Goal: Task Accomplishment & Management: Use online tool/utility

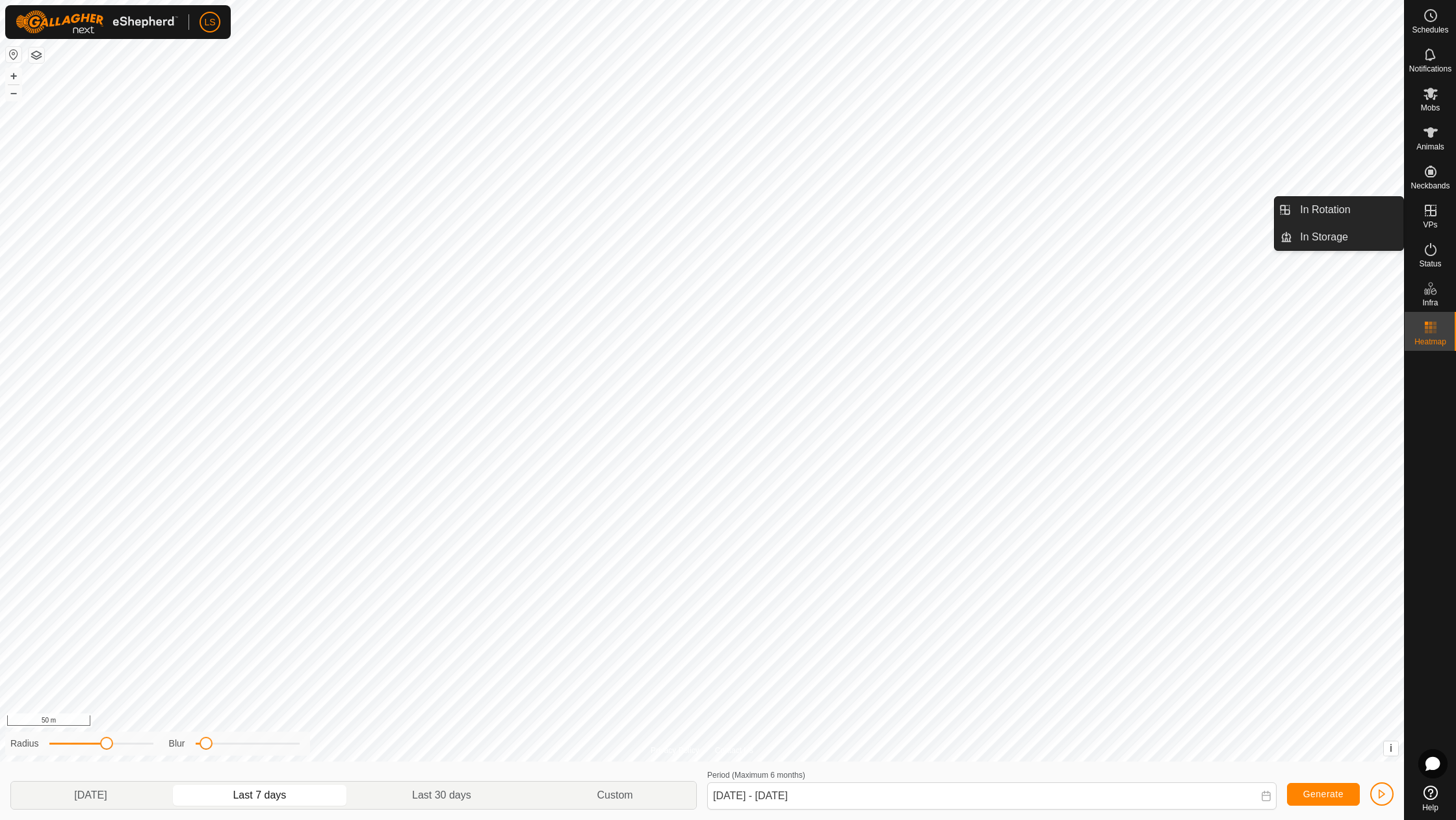
click at [1434, 214] on icon at bounding box center [1431, 210] width 16 height 16
click at [1305, 212] on link "In Rotation" at bounding box center [1348, 209] width 111 height 26
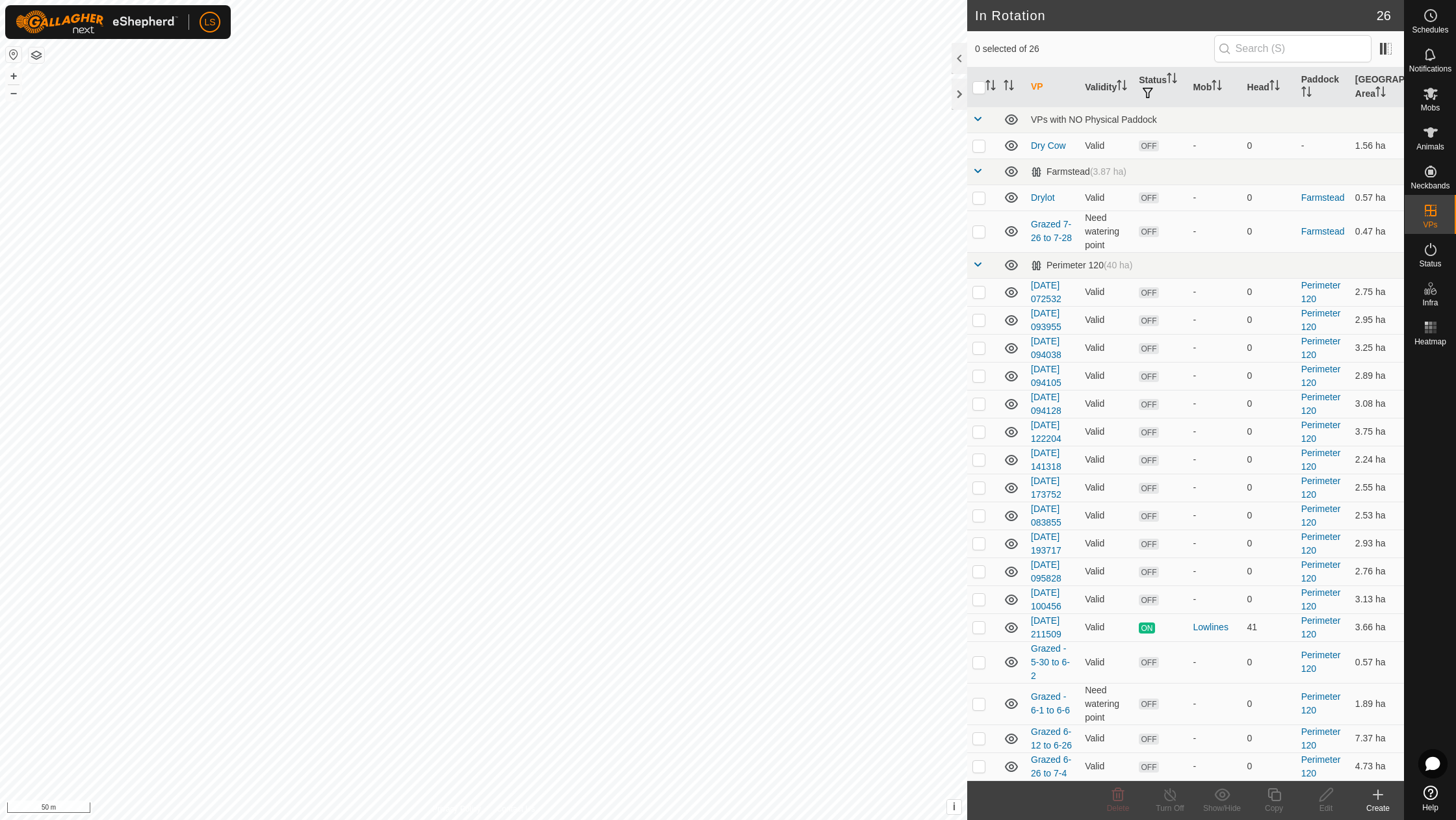
click at [1378, 803] on div "Create" at bounding box center [1378, 808] width 52 height 12
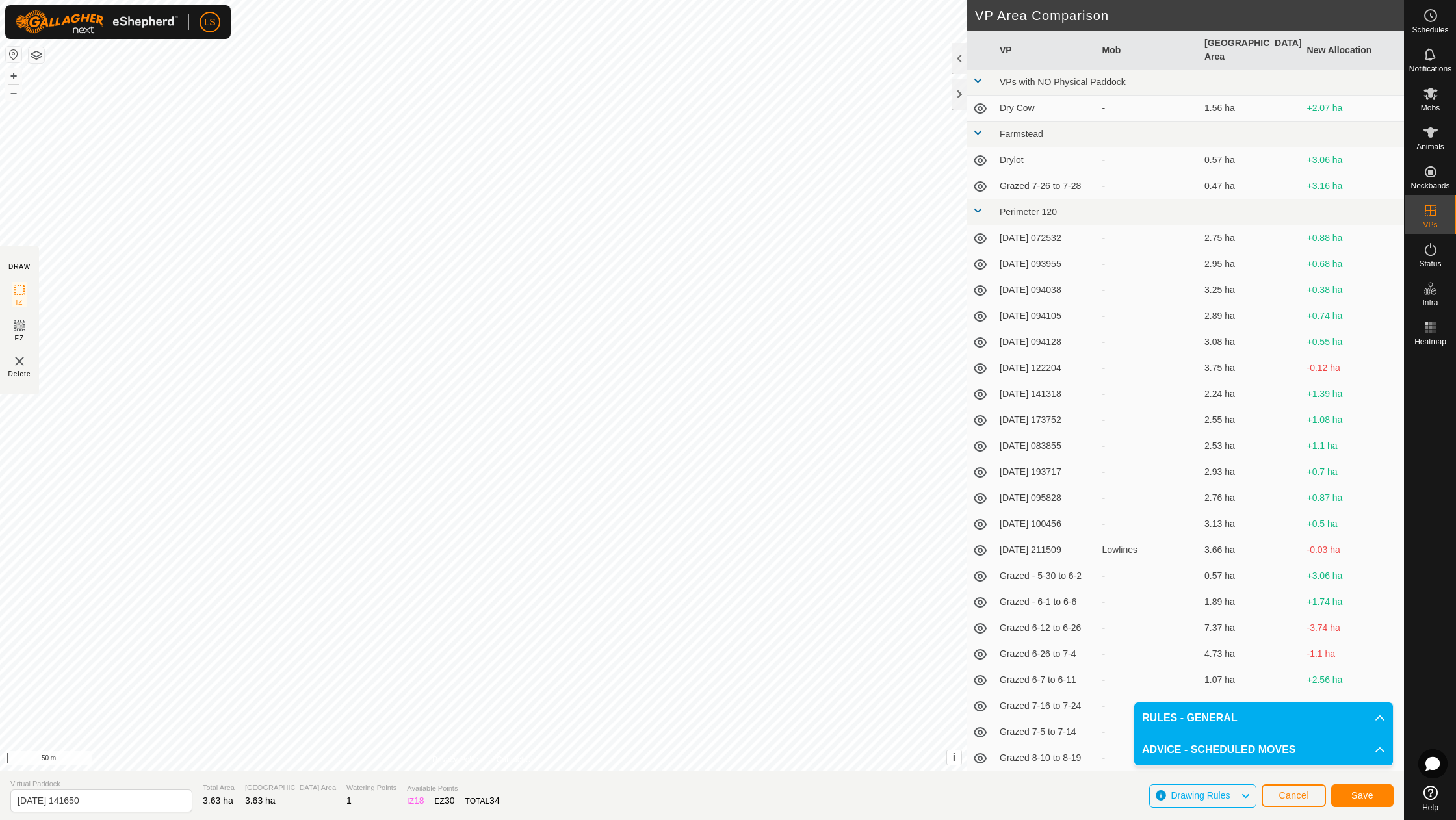
click at [1345, 791] on button "Save" at bounding box center [1362, 795] width 62 height 23
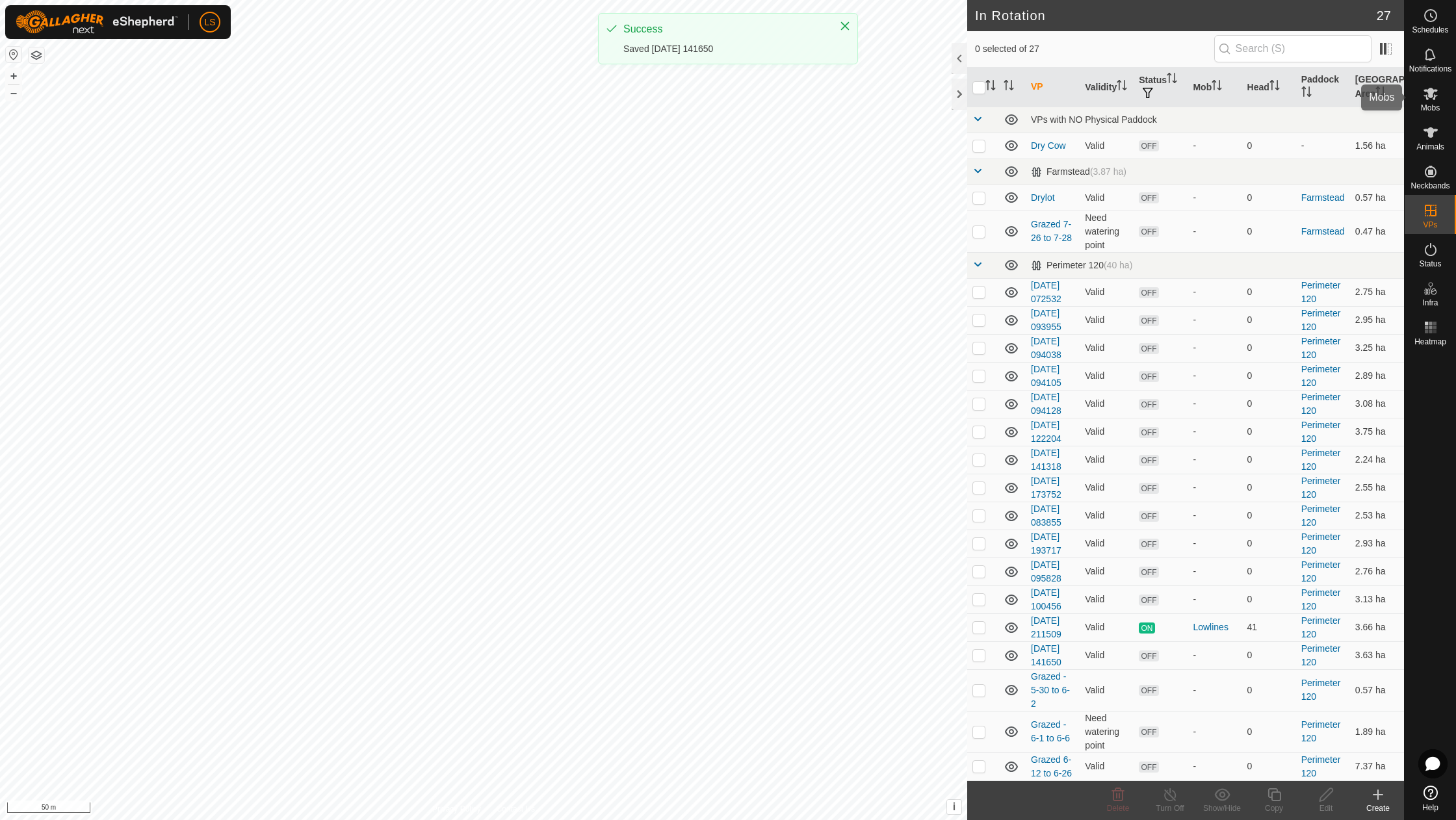
click at [1431, 97] on icon at bounding box center [1431, 94] width 14 height 13
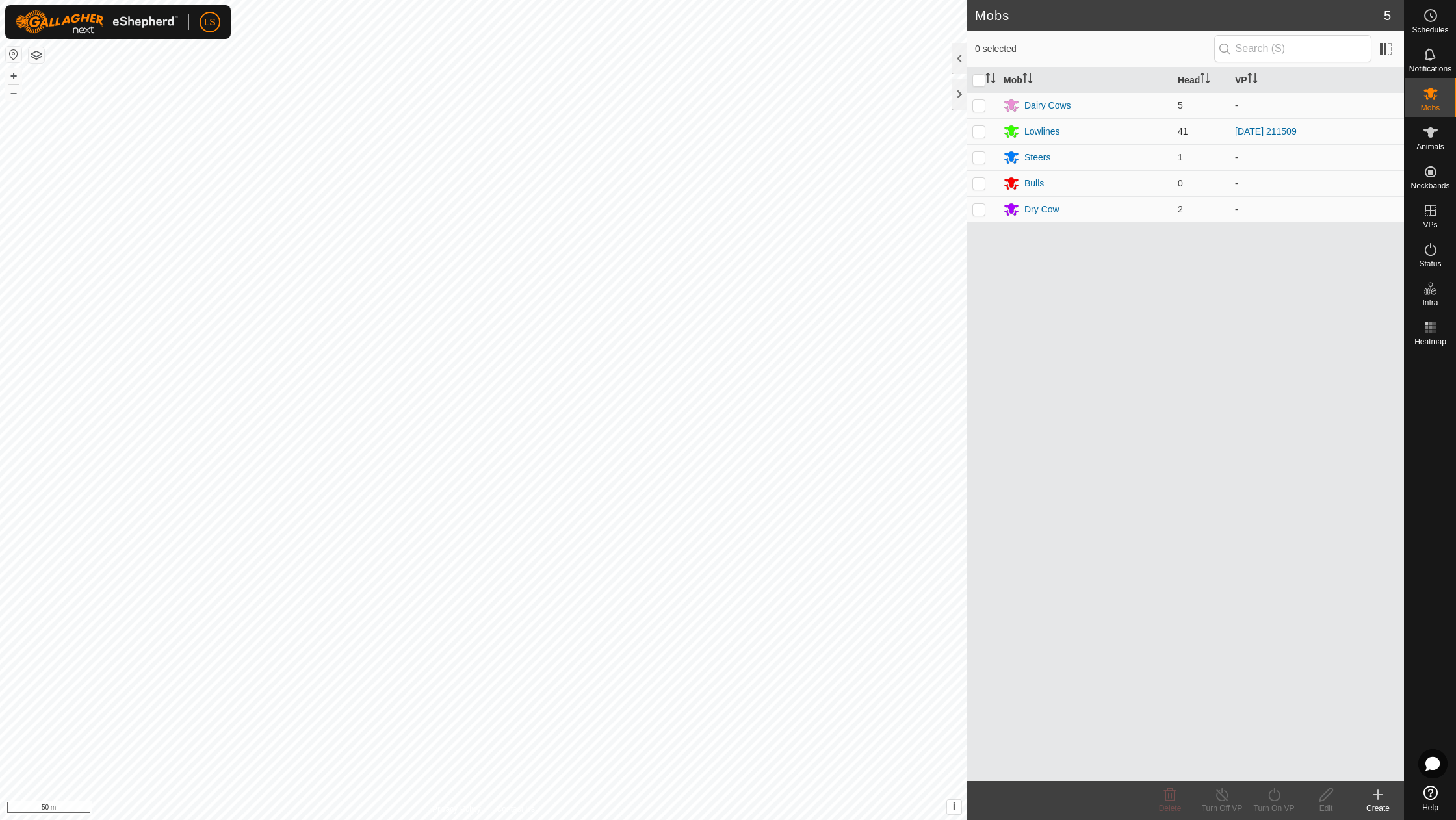
click at [981, 128] on p-checkbox at bounding box center [978, 131] width 13 height 11
checkbox input "true"
click at [1269, 794] on icon at bounding box center [1274, 795] width 12 height 13
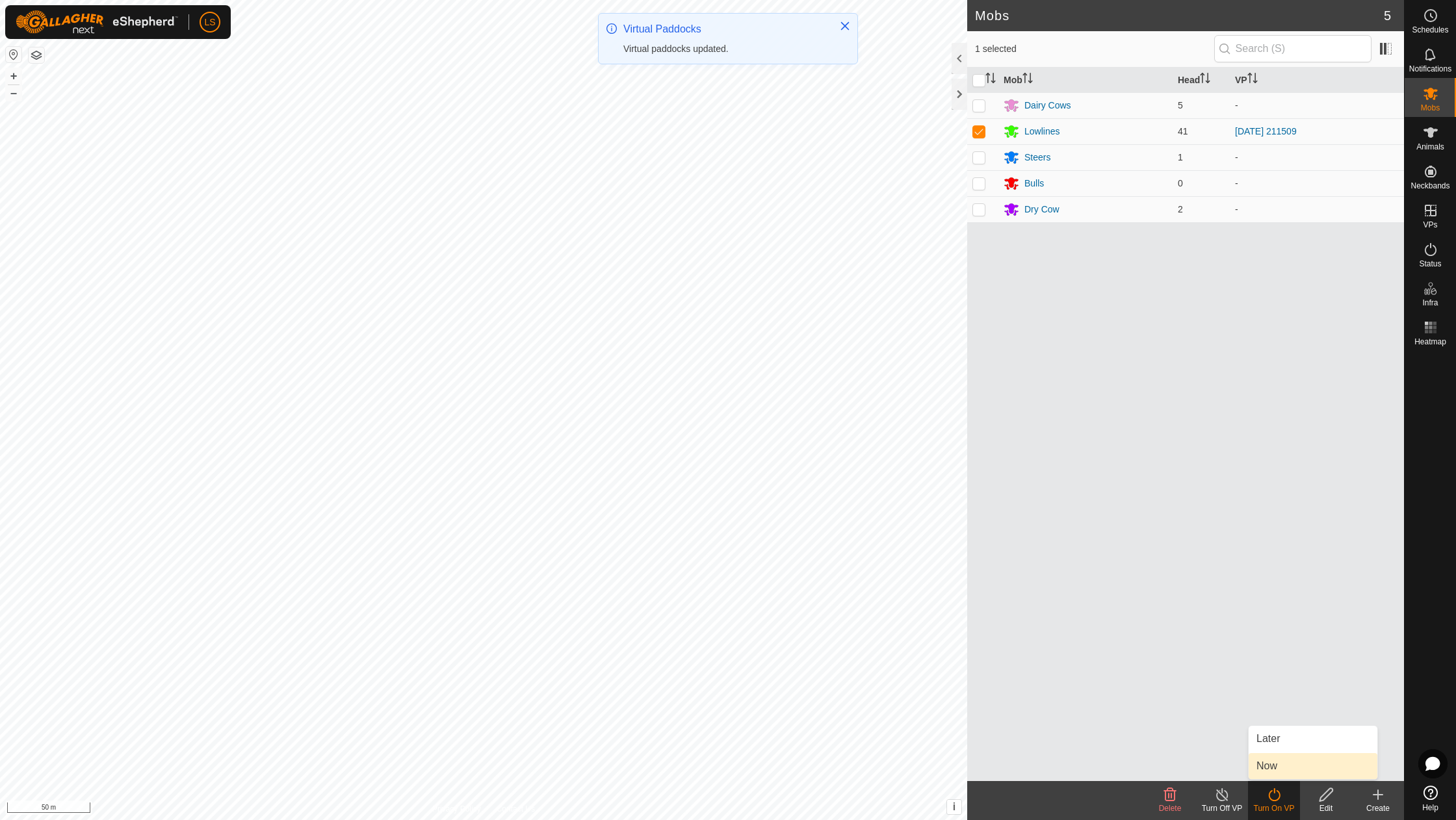
click at [1277, 765] on link "Now" at bounding box center [1313, 766] width 128 height 26
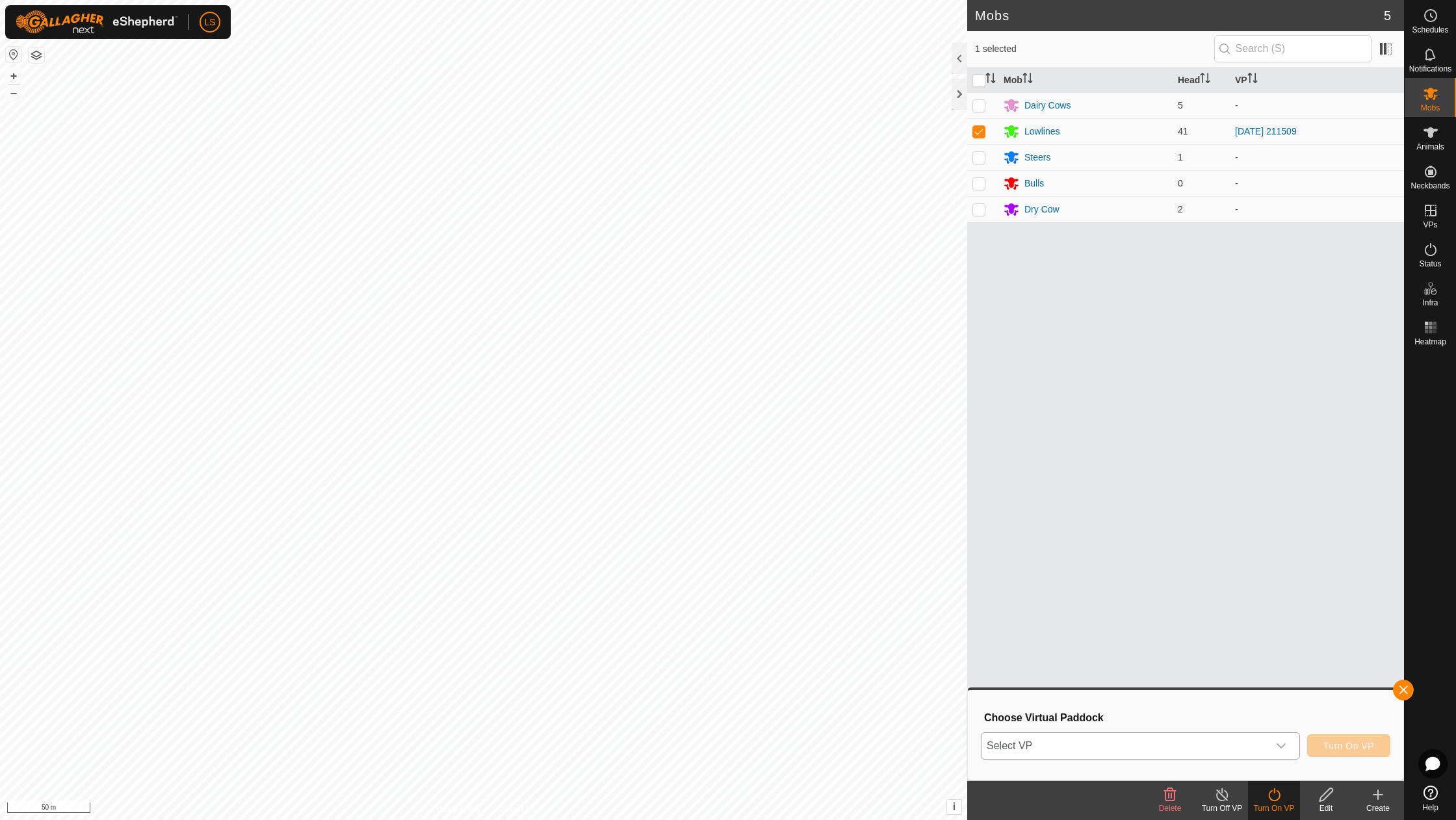
click at [1147, 748] on span "Select VP" at bounding box center [1124, 745] width 286 height 26
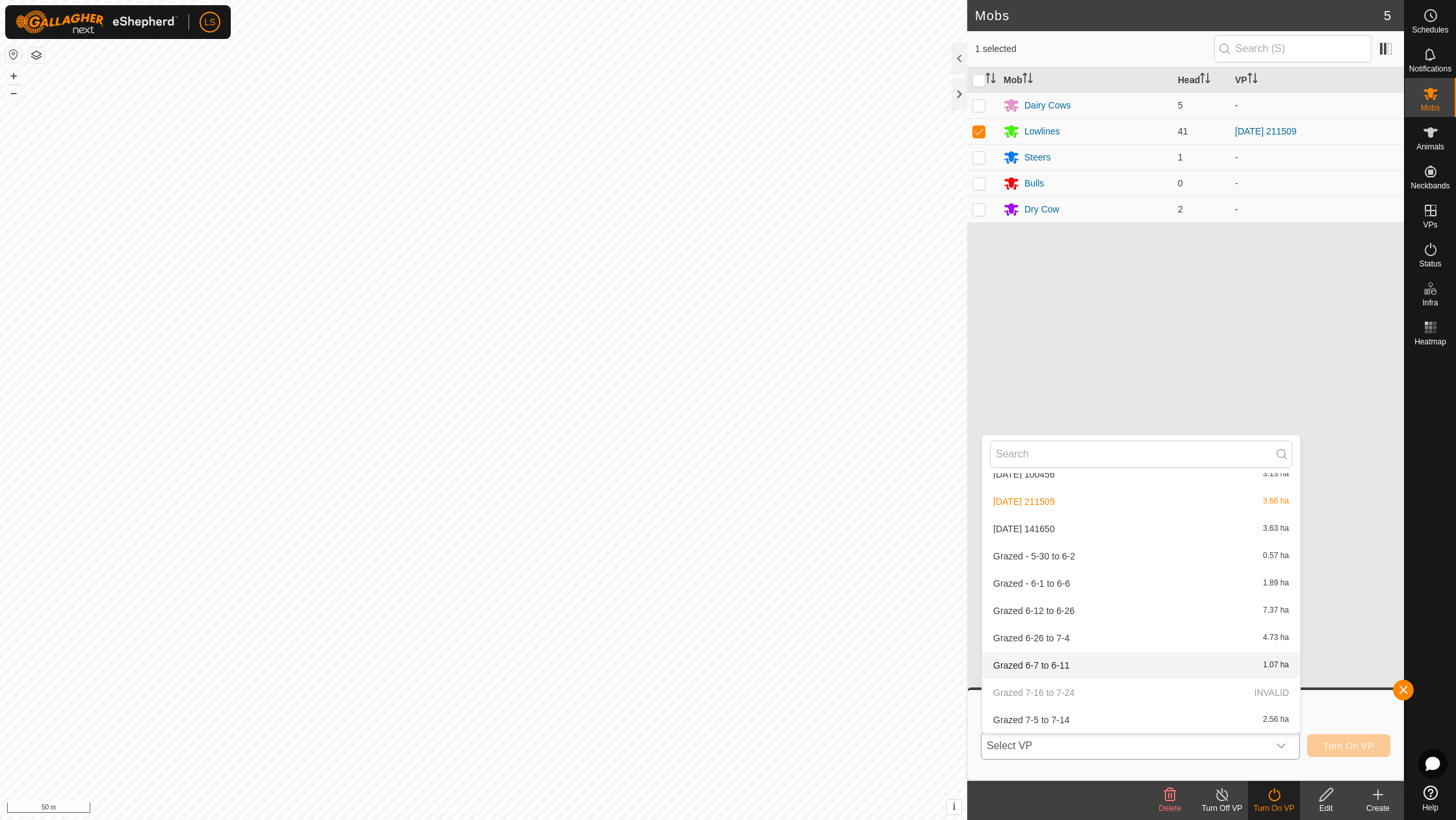
scroll to position [482, 0]
click at [1085, 526] on li "[DATE] 141650 3.63 ha" at bounding box center [1141, 530] width 318 height 26
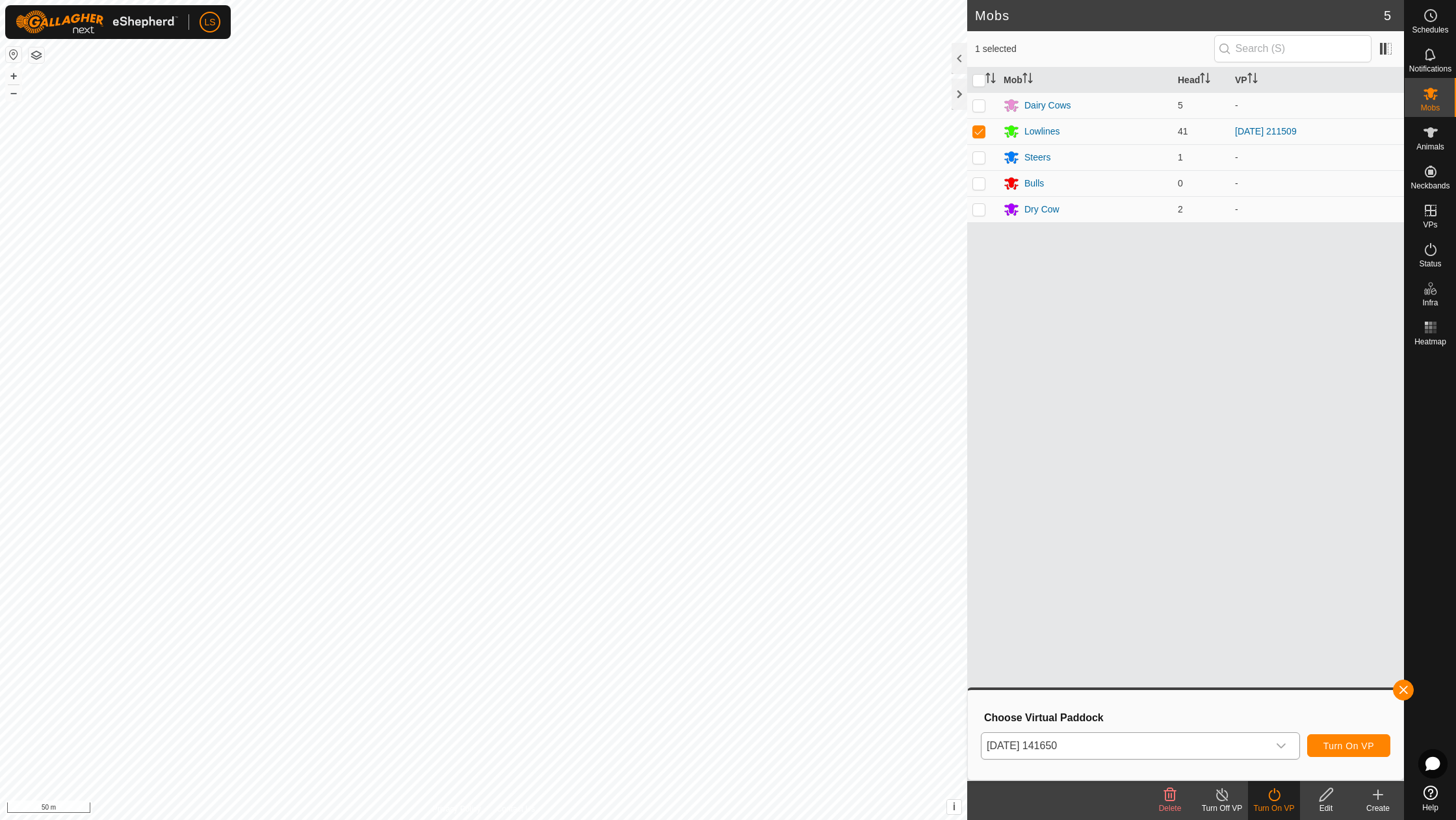
click at [1332, 747] on span "Turn On VP" at bounding box center [1349, 745] width 51 height 11
